Goal: Task Accomplishment & Management: Manage account settings

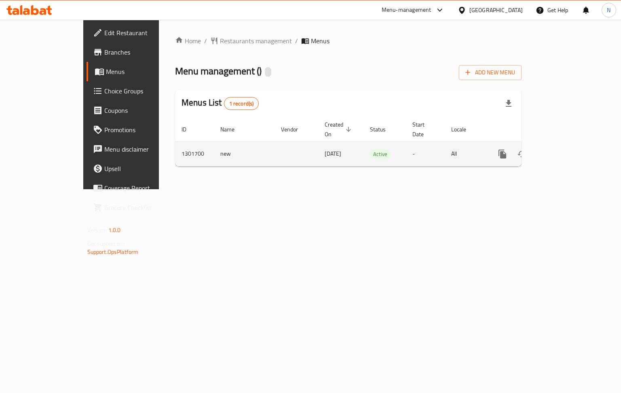
click at [565, 150] on icon "enhanced table" at bounding box center [560, 153] width 7 height 7
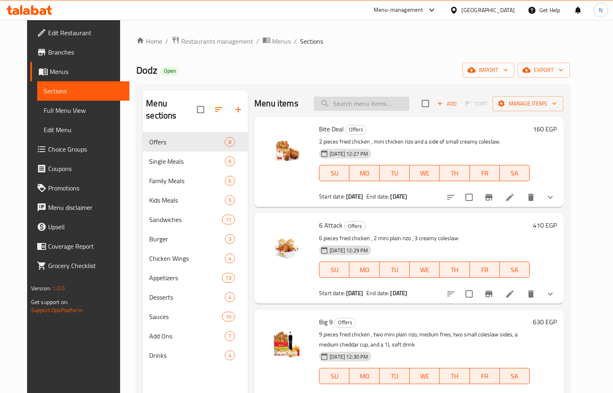
click at [381, 102] on input "search" at bounding box center [361, 104] width 95 height 14
paste input "قنبلة الحدائق & كينج اللعبة"
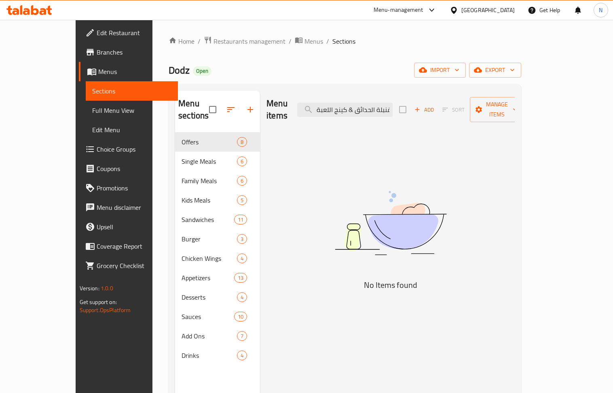
drag, startPoint x: 378, startPoint y: 104, endPoint x: 278, endPoint y: 97, distance: 99.7
click at [278, 97] on div "Menu items قنبلة الحدائق & كينج اللعبة Add Sort Manage items" at bounding box center [390, 110] width 248 height 38
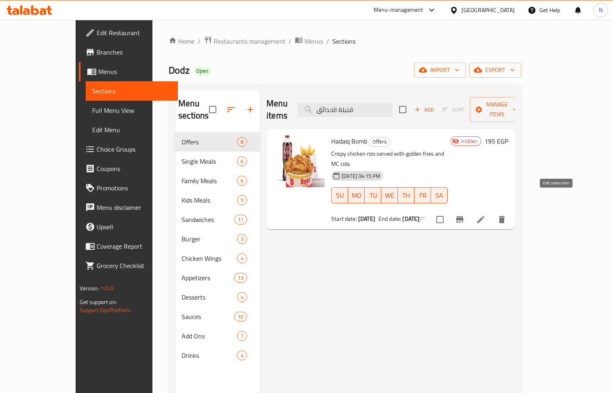
type input "قنبلة الحدائق"
click at [486, 215] on icon at bounding box center [481, 220] width 10 height 10
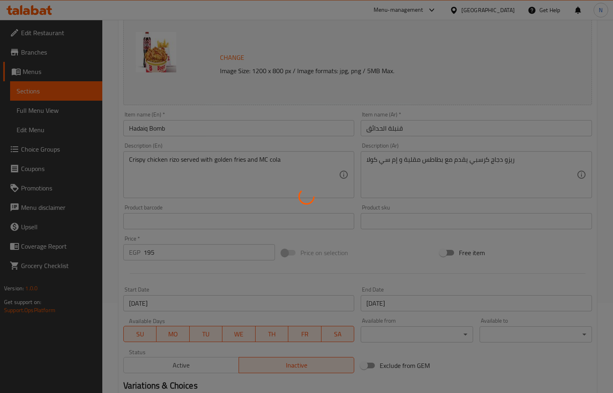
scroll to position [108, 0]
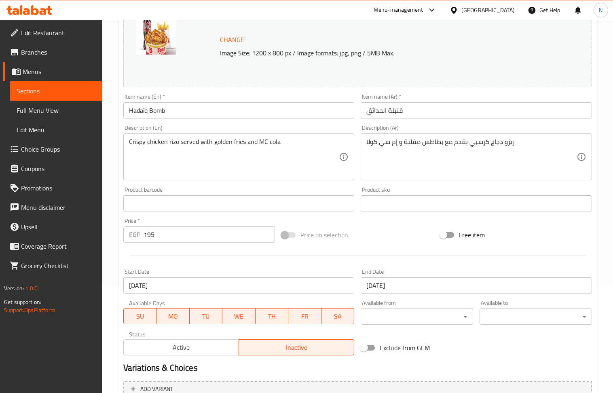
click at [203, 346] on span "Active" at bounding box center [181, 348] width 109 height 12
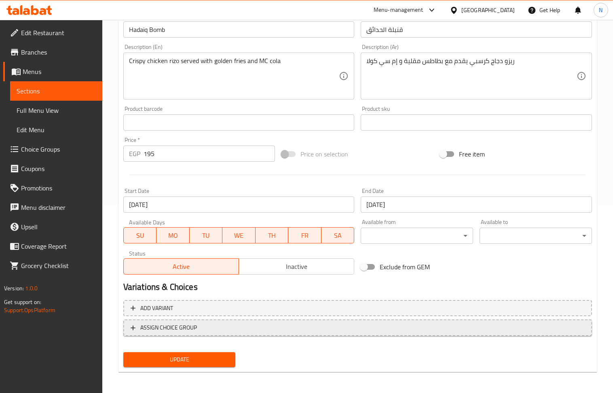
scroll to position [190, 0]
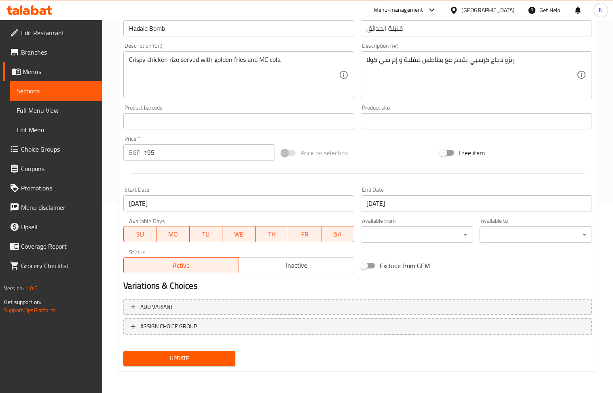
click at [191, 357] on span "Update" at bounding box center [179, 358] width 99 height 10
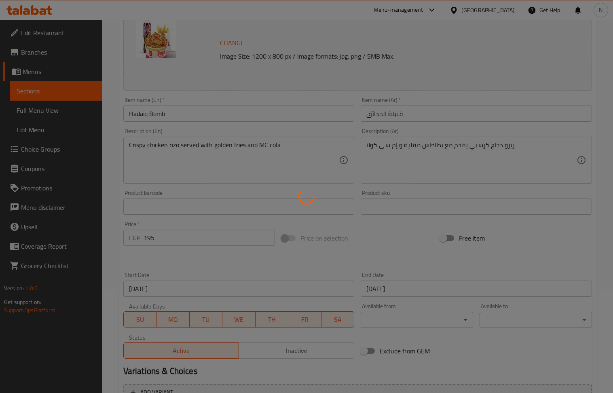
scroll to position [0, 0]
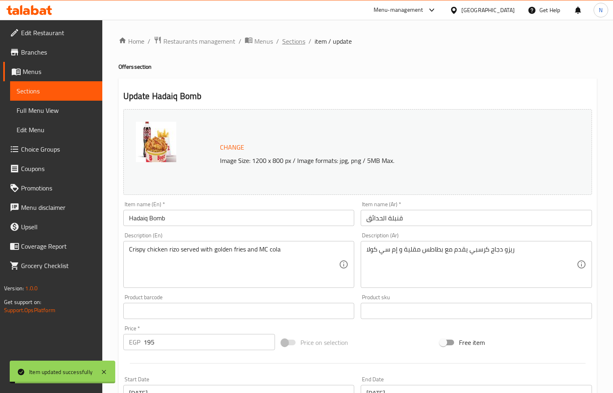
click at [298, 38] on span "Sections" at bounding box center [293, 41] width 23 height 10
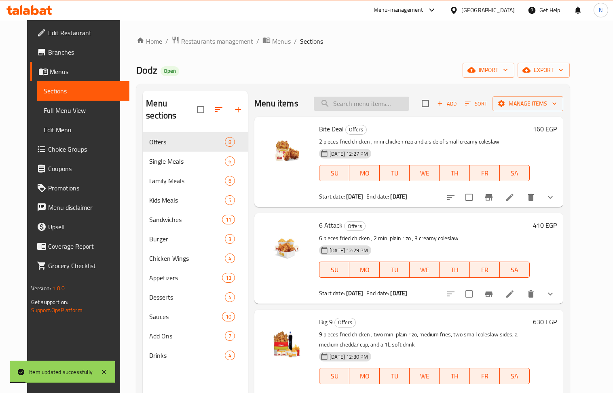
click at [398, 103] on input "search" at bounding box center [361, 104] width 95 height 14
paste input "قنبلة الحدائق & كينج اللعبة"
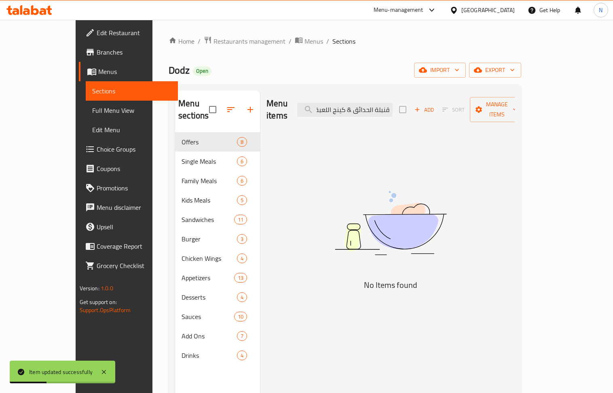
drag, startPoint x: 371, startPoint y: 106, endPoint x: 476, endPoint y: 106, distance: 105.5
click at [476, 106] on div "Menu items قنبلة الحدائق & كينج اللعبة Add Sort Manage items" at bounding box center [390, 110] width 248 height 38
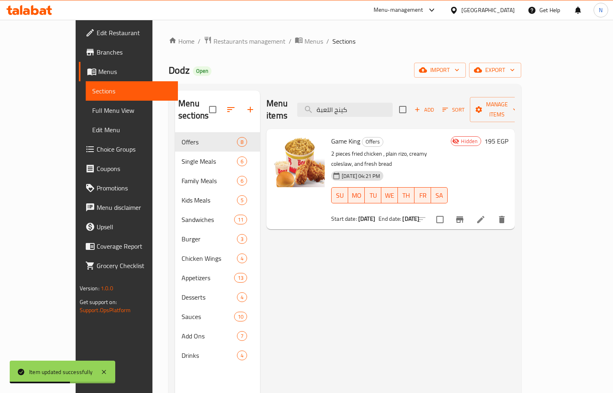
type input "كينج اللعبة"
click at [484, 216] on icon at bounding box center [480, 219] width 7 height 7
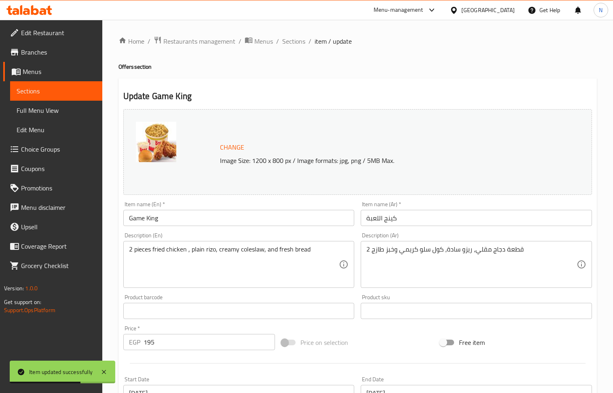
scroll to position [190, 0]
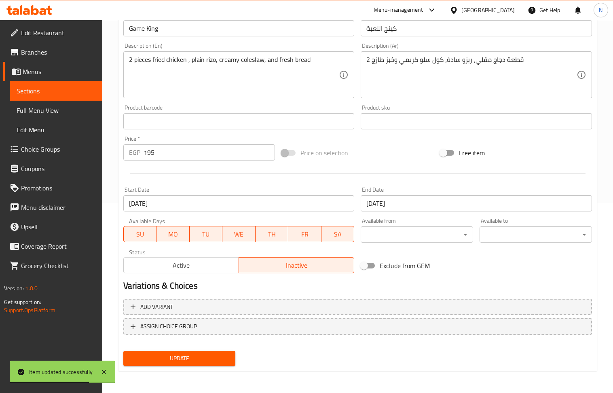
click at [216, 259] on button "Active" at bounding box center [181, 265] width 116 height 16
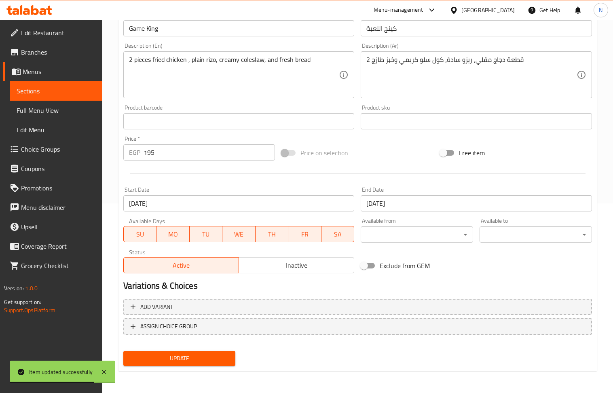
click at [196, 358] on span "Update" at bounding box center [179, 358] width 99 height 10
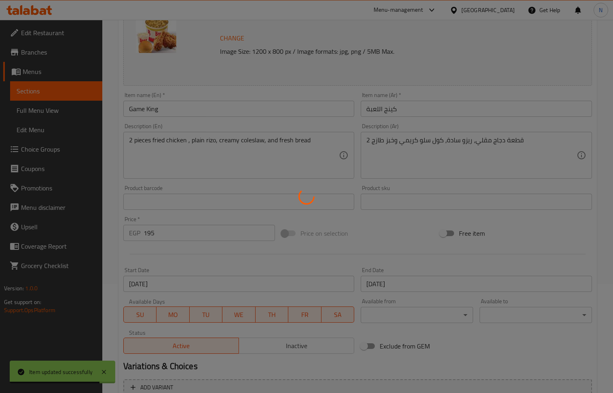
scroll to position [0, 0]
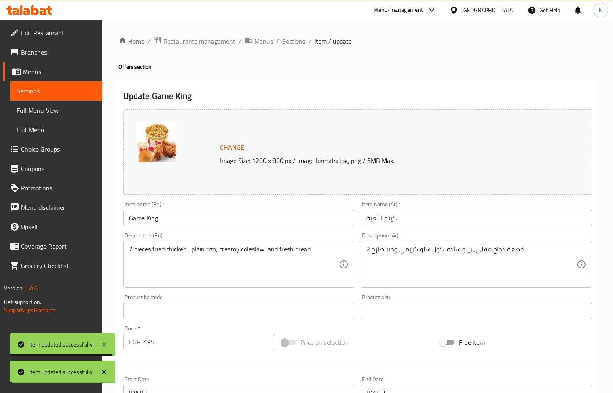
click at [293, 40] on span "Sections" at bounding box center [293, 41] width 23 height 10
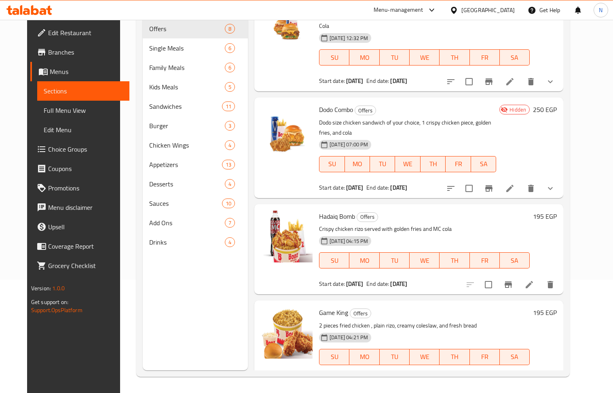
scroll to position [419, 0]
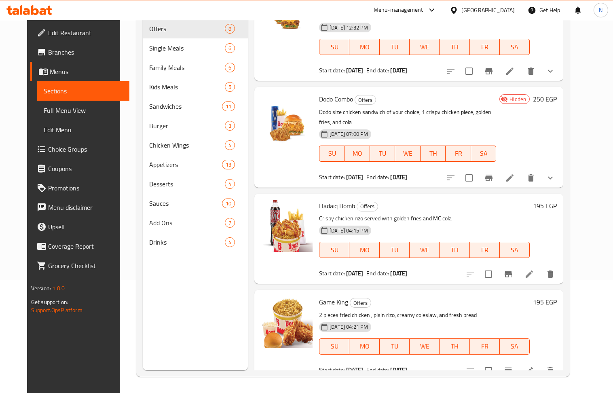
click at [497, 3] on div "[GEOGRAPHIC_DATA]" at bounding box center [482, 9] width 78 height 19
click at [505, 14] on div "[GEOGRAPHIC_DATA]" at bounding box center [487, 10] width 53 height 9
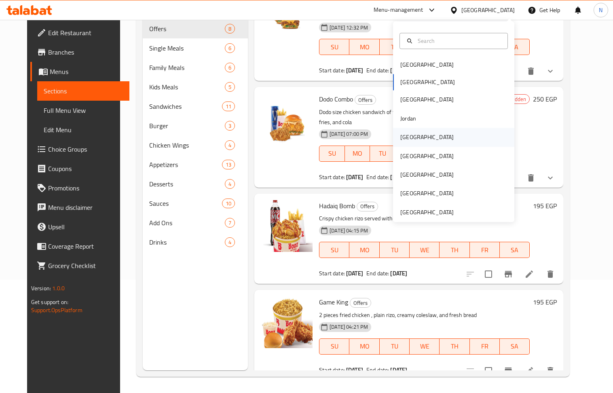
click at [407, 133] on div "[GEOGRAPHIC_DATA]" at bounding box center [426, 137] width 53 height 9
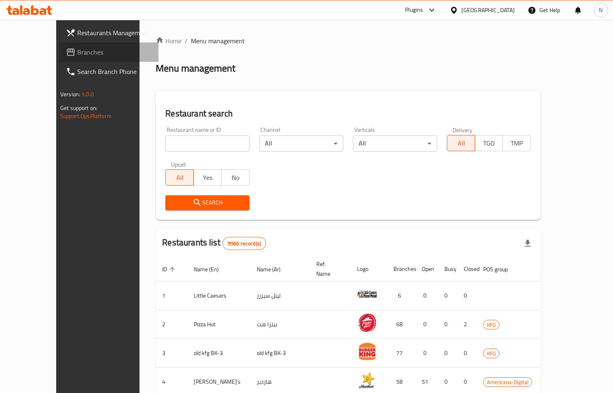
click at [77, 52] on span "Branches" at bounding box center [114, 52] width 75 height 10
